Goal: Task Accomplishment & Management: Use online tool/utility

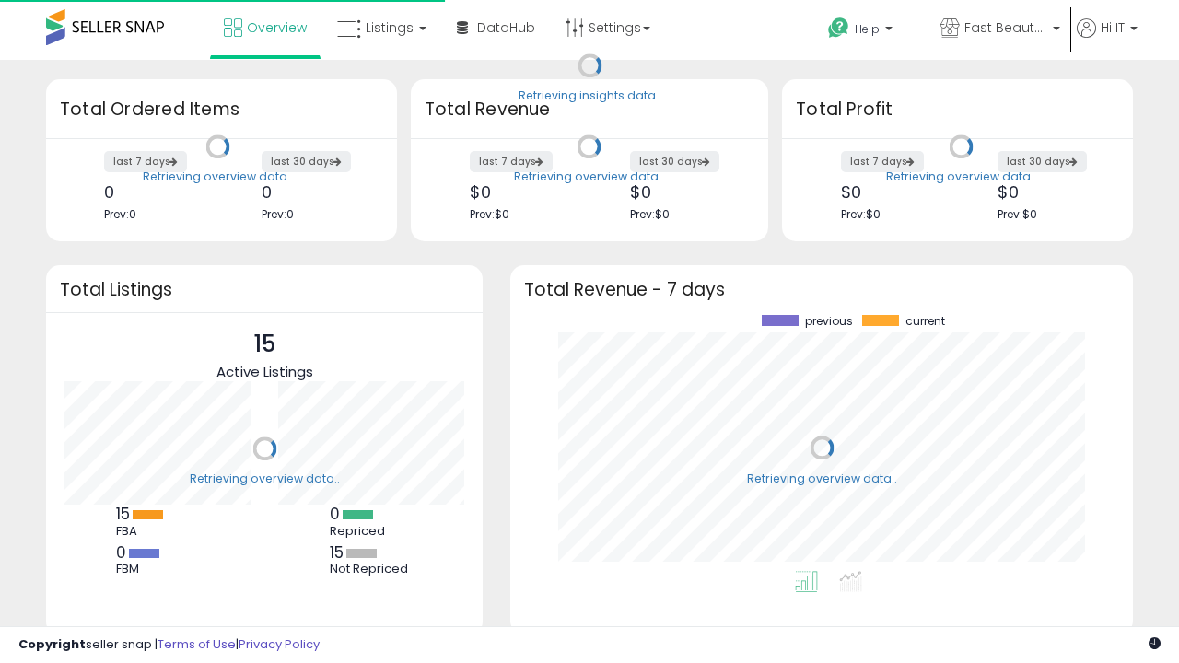
scroll to position [256, 586]
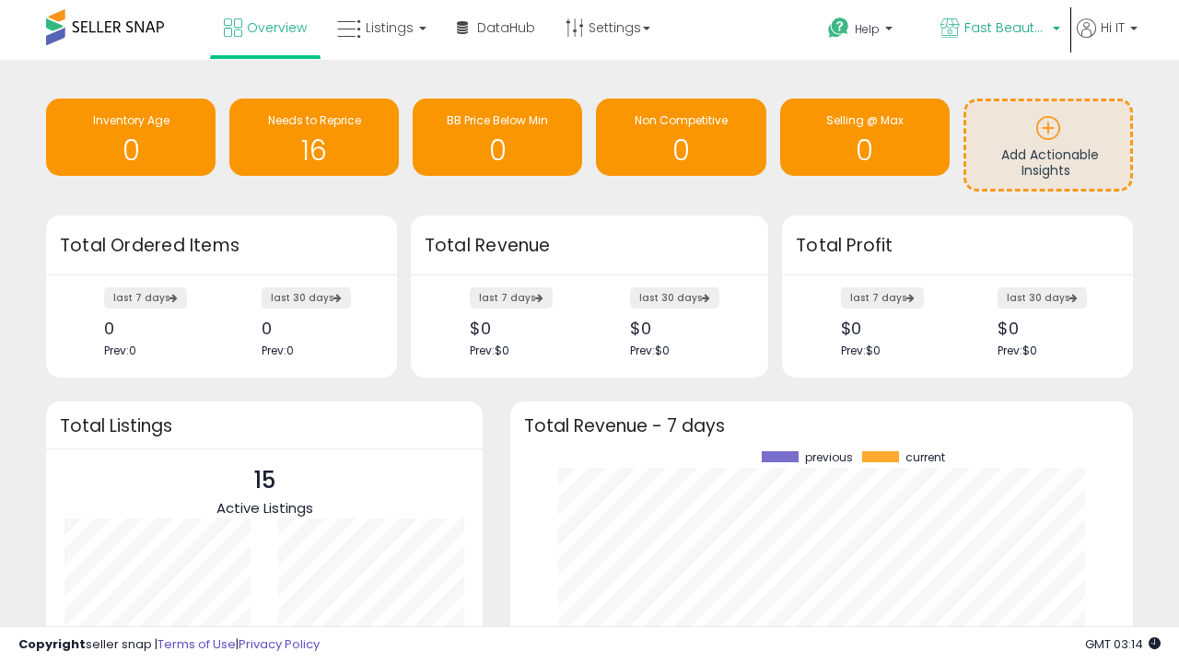
click at [999, 29] on span "Fast Beauty ([GEOGRAPHIC_DATA])" at bounding box center [1006, 27] width 83 height 18
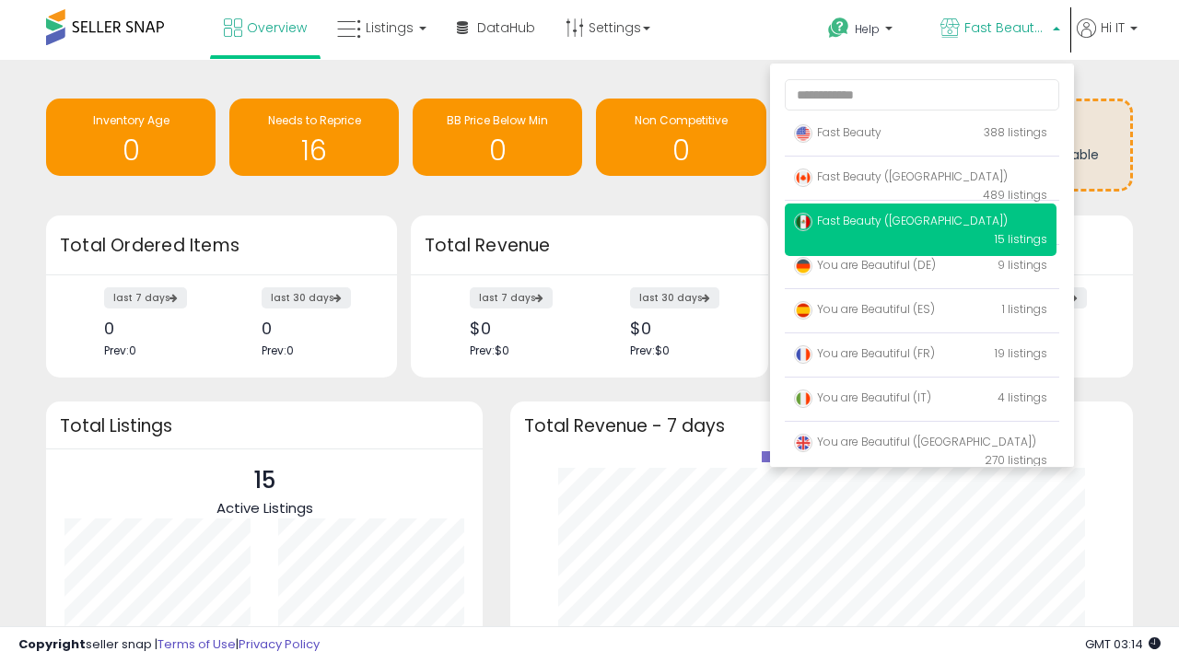
click at [920, 445] on span "You are Beautiful ([GEOGRAPHIC_DATA])" at bounding box center [915, 442] width 242 height 16
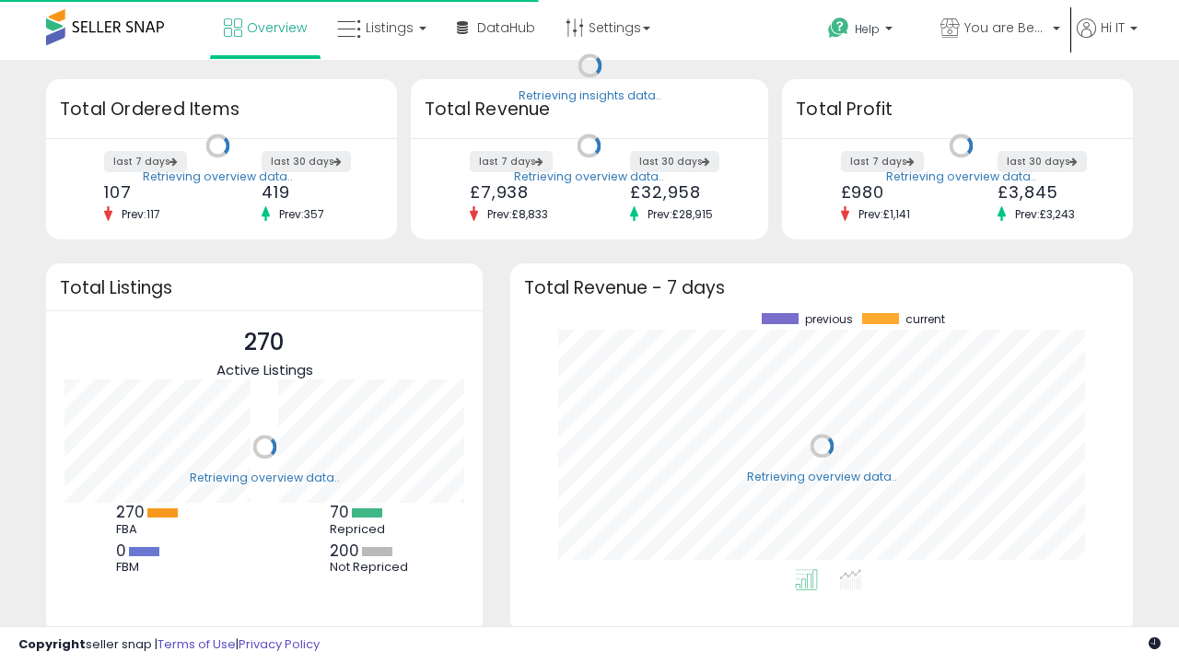
scroll to position [256, 586]
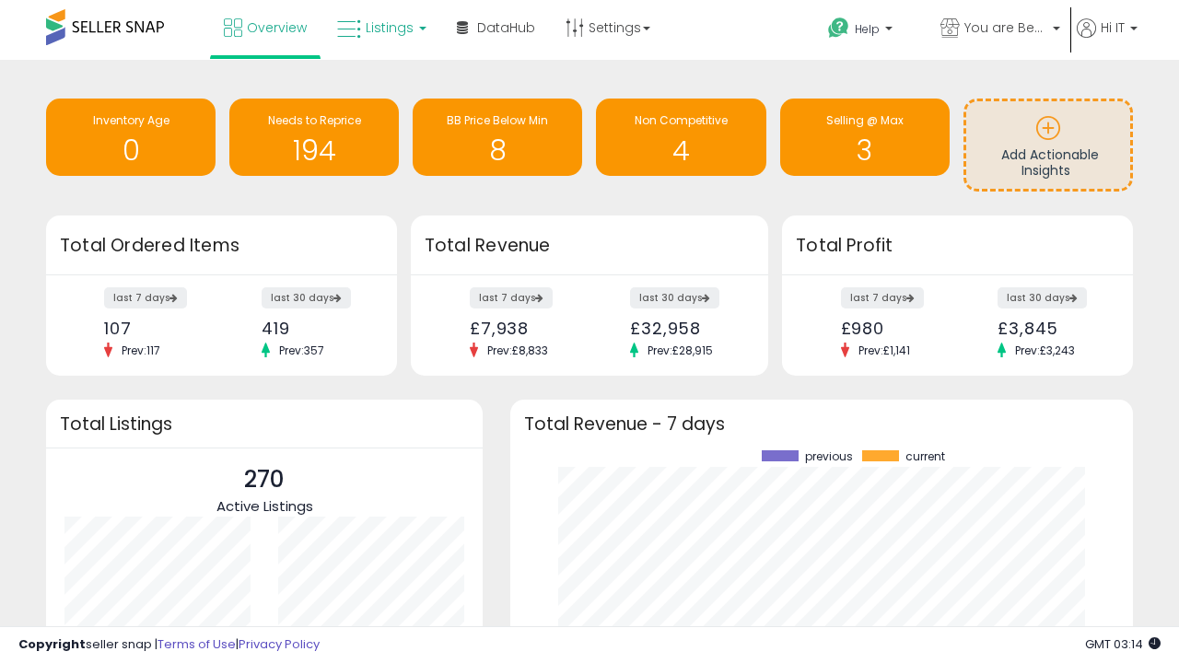
click at [380, 28] on span "Listings" at bounding box center [390, 27] width 48 height 18
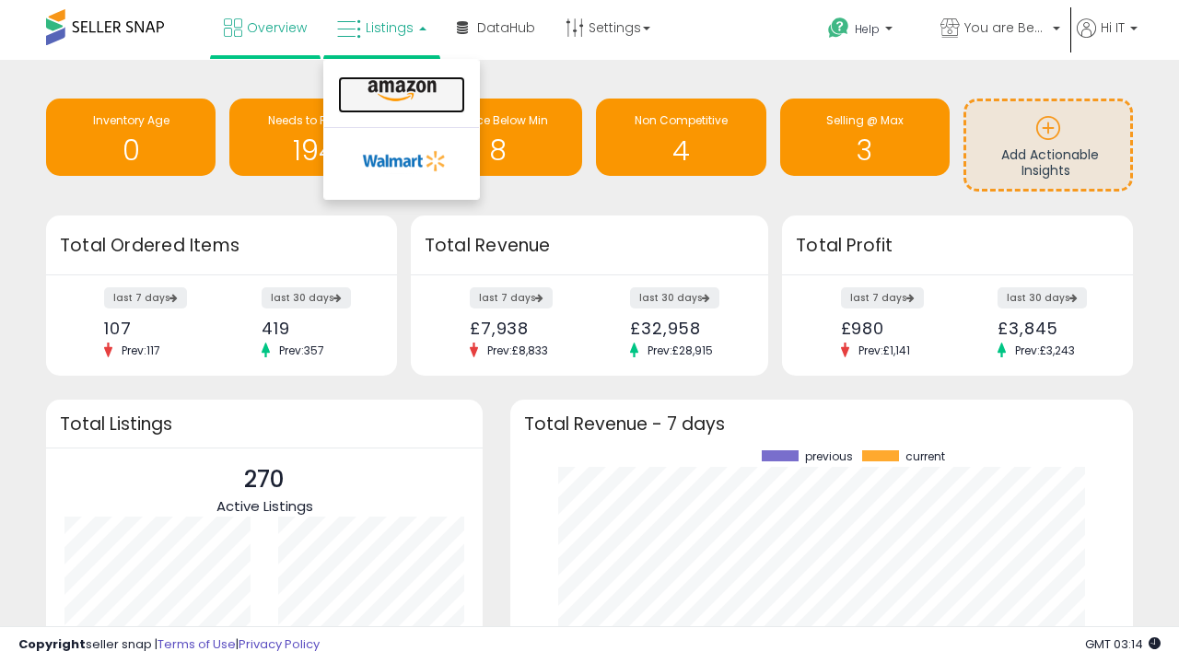
click at [400, 91] on icon at bounding box center [402, 91] width 80 height 24
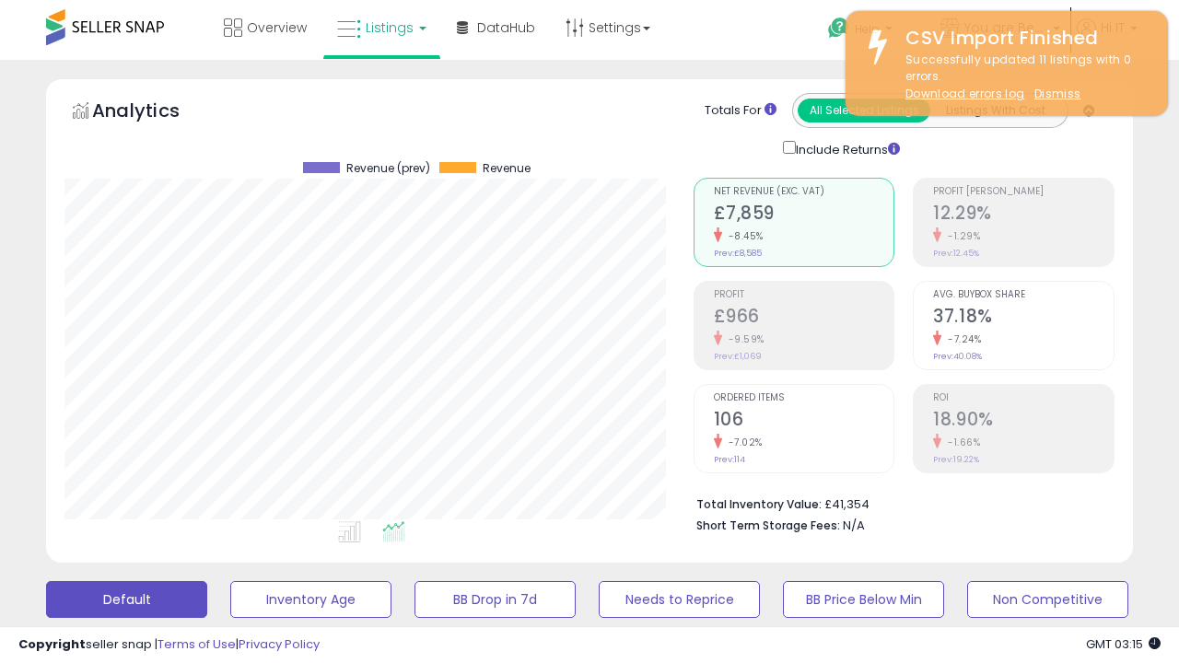
scroll to position [378, 628]
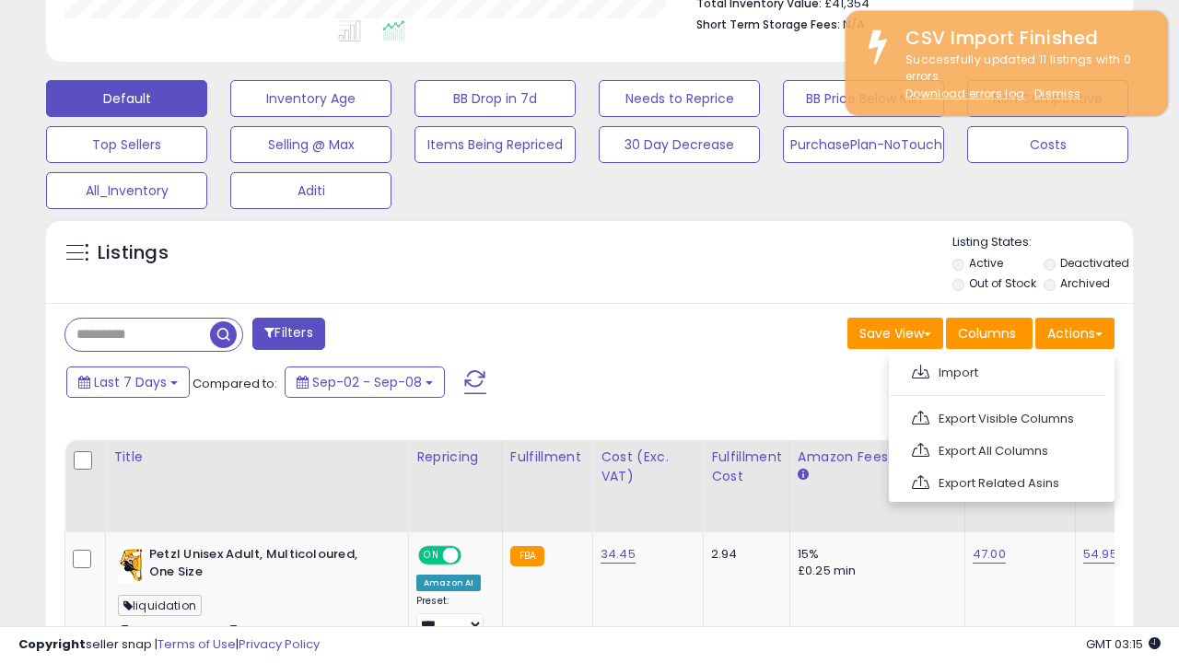
click at [920, 369] on span at bounding box center [921, 372] width 18 height 14
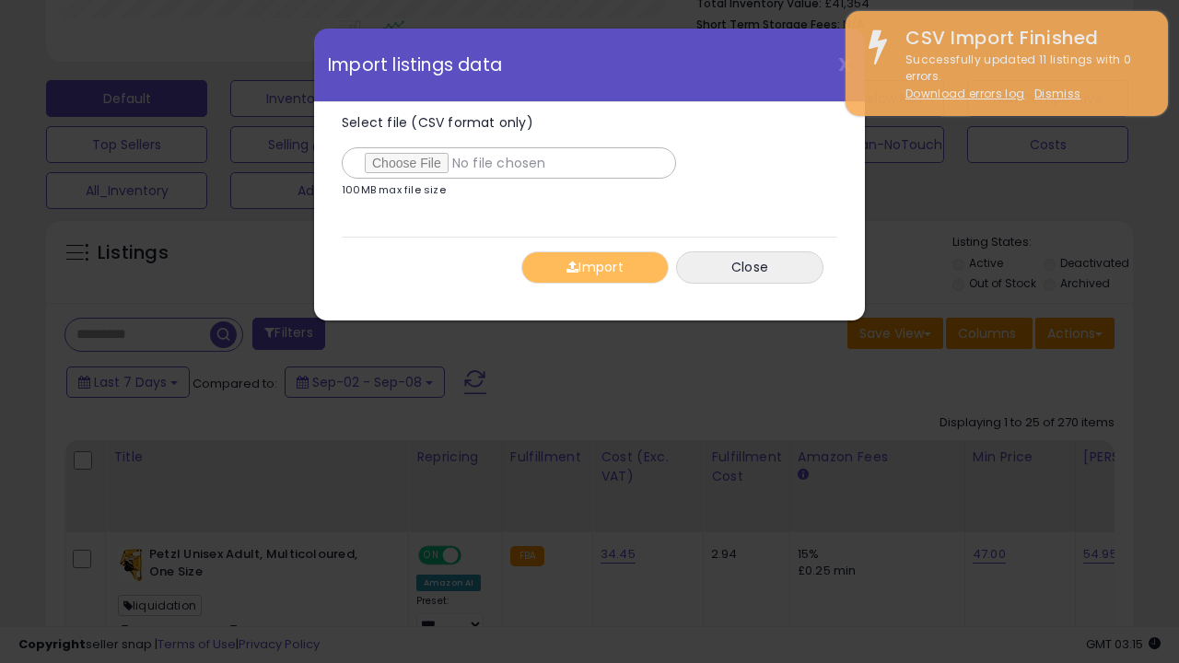
type input "**********"
click at [594, 267] on button "Import" at bounding box center [594, 268] width 147 height 32
